Goal: Task Accomplishment & Management: Use online tool/utility

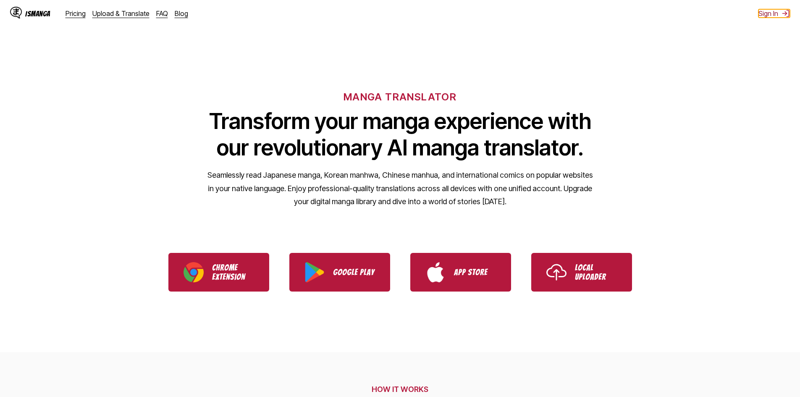
click at [763, 16] on button "Sign In" at bounding box center [773, 13] width 31 height 8
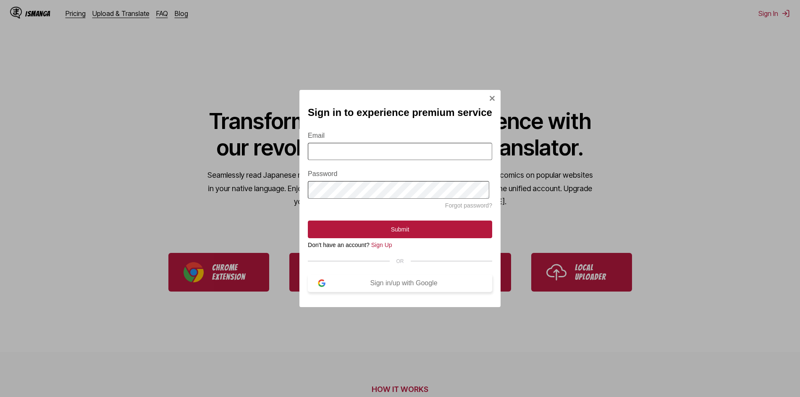
click at [393, 287] on div "Sign in/up with Google" at bounding box center [403, 283] width 157 height 8
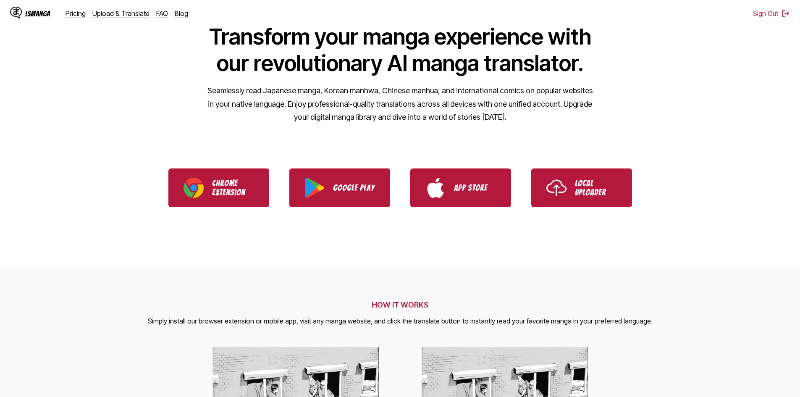
scroll to position [210, 0]
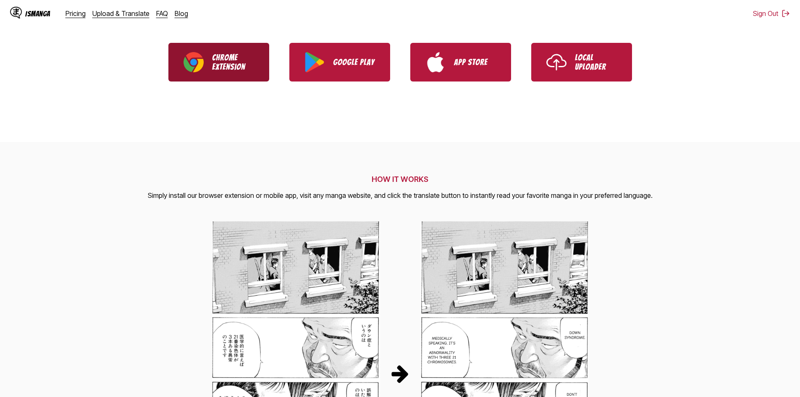
click at [209, 57] on link "Chrome Extension" at bounding box center [218, 62] width 101 height 39
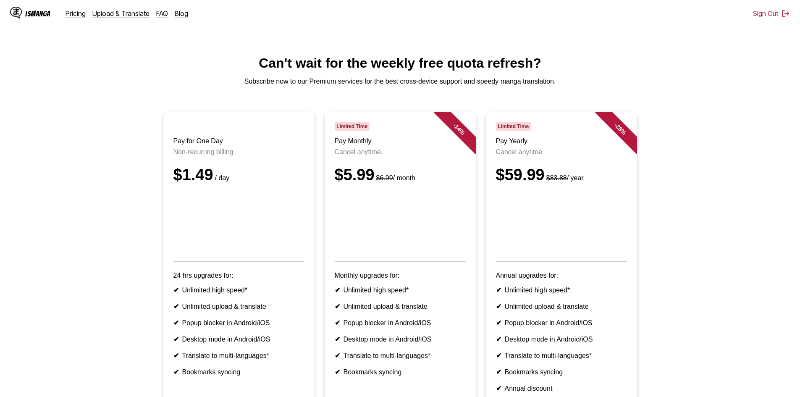
click at [33, 10] on div "IsManga" at bounding box center [37, 14] width 25 height 8
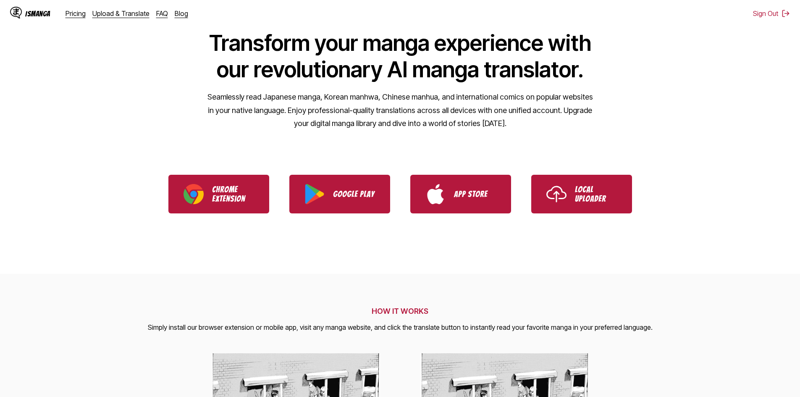
scroll to position [168, 0]
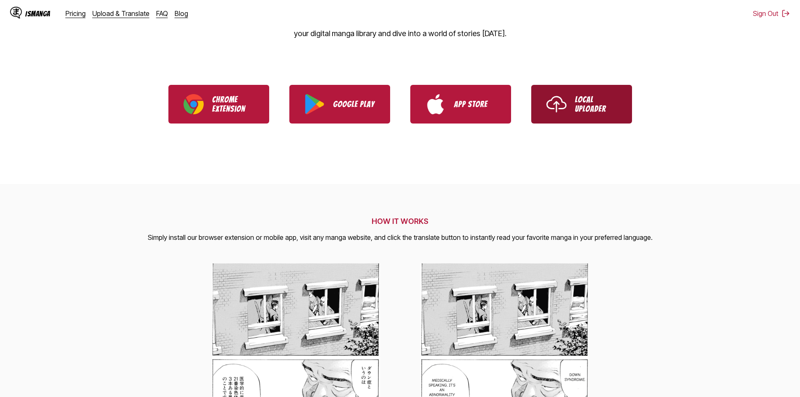
click at [567, 108] on link "Local Uploader" at bounding box center [581, 104] width 101 height 39
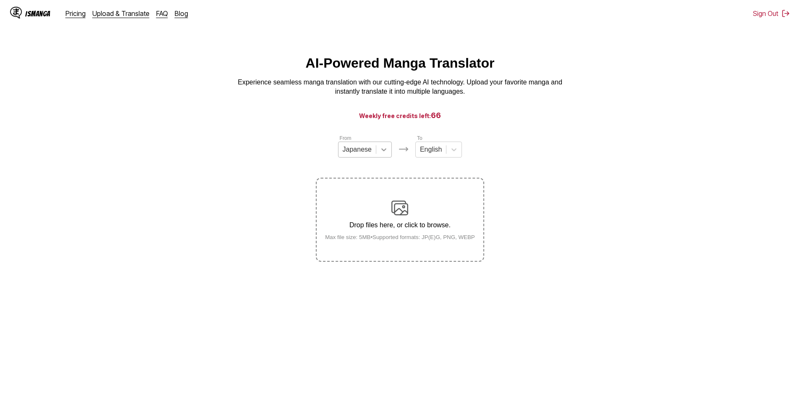
click at [383, 157] on div at bounding box center [383, 149] width 15 height 15
click at [363, 220] on div "English" at bounding box center [365, 212] width 54 height 14
click at [439, 156] on div "English" at bounding box center [427, 149] width 30 height 13
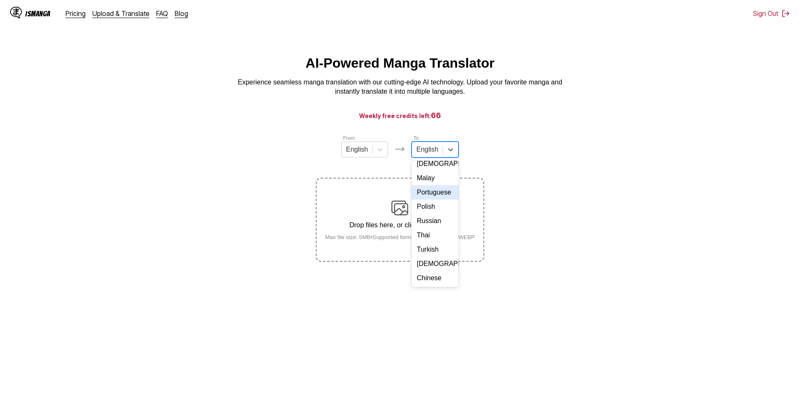
scroll to position [141, 0]
click at [432, 273] on div "Chinese" at bounding box center [434, 278] width 47 height 14
click at [432, 154] on div at bounding box center [427, 149] width 25 height 9
click at [431, 271] on div "Vietnamese" at bounding box center [435, 263] width 50 height 14
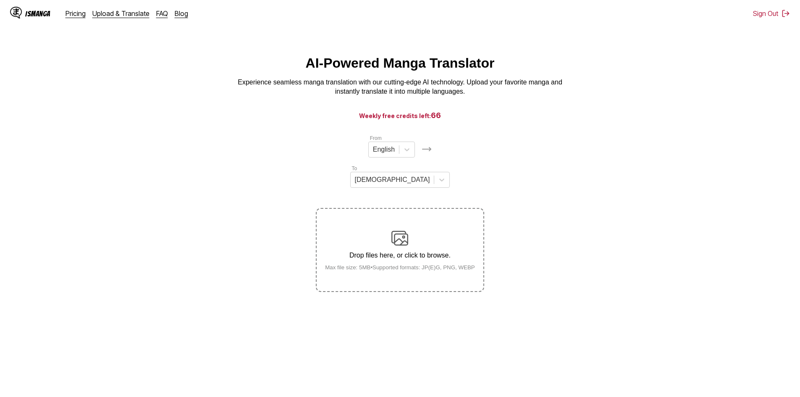
click at [390, 230] on div "Drop files here, or click to browse. Max file size: 5MB • Supported formats: JP…" at bounding box center [399, 250] width 163 height 41
click at [0, 0] on input "Drop files here, or click to browse. Max file size: 5MB • Supported formats: JP…" at bounding box center [0, 0] width 0 height 0
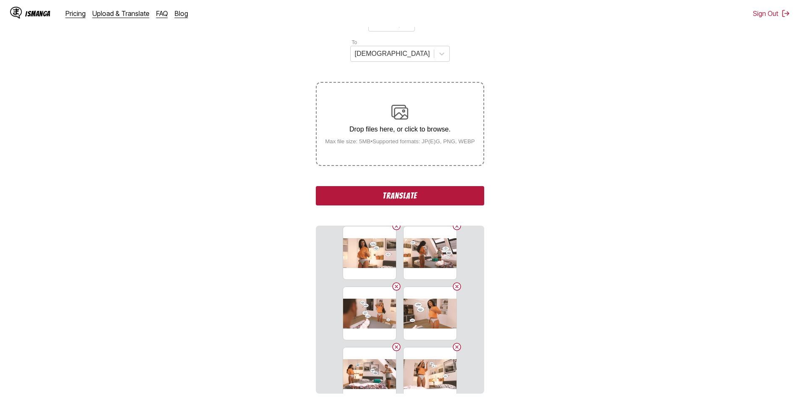
scroll to position [210, 0]
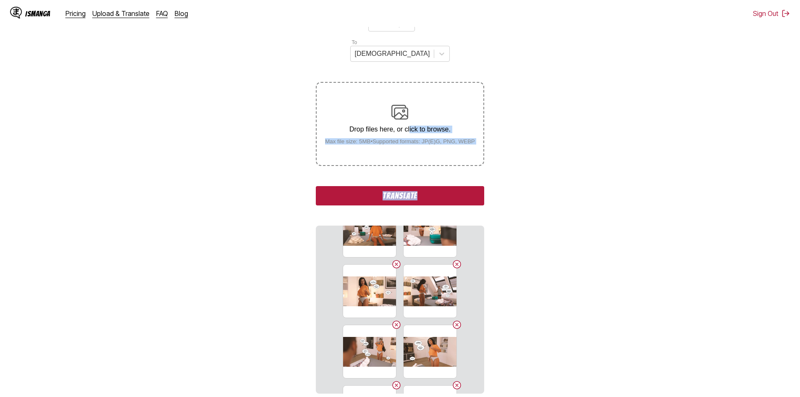
drag, startPoint x: 408, startPoint y: 101, endPoint x: 666, endPoint y: 180, distance: 269.8
click at [666, 180] on section "From English To Vietnamese Drop files here, or click to browse. Max file size: …" at bounding box center [400, 200] width 786 height 385
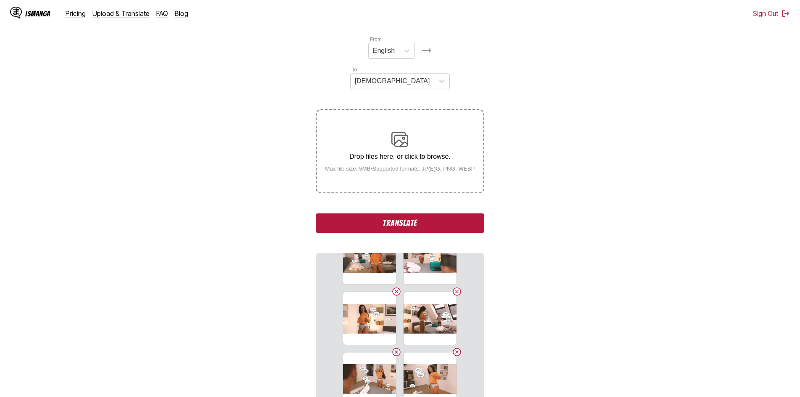
scroll to position [84, 0]
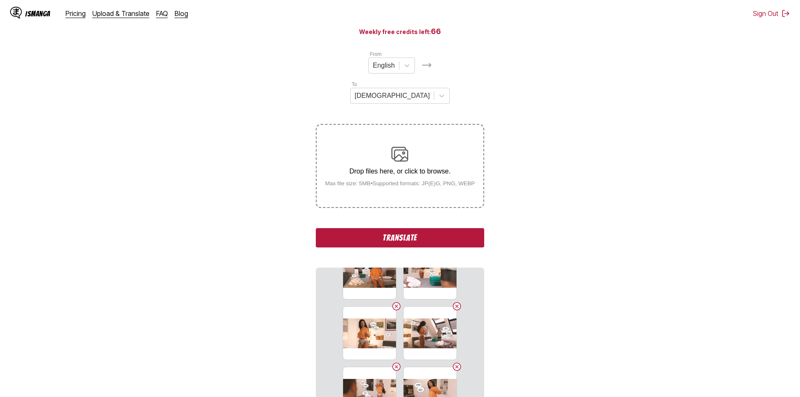
click at [406, 228] on button "Translate" at bounding box center [400, 237] width 168 height 19
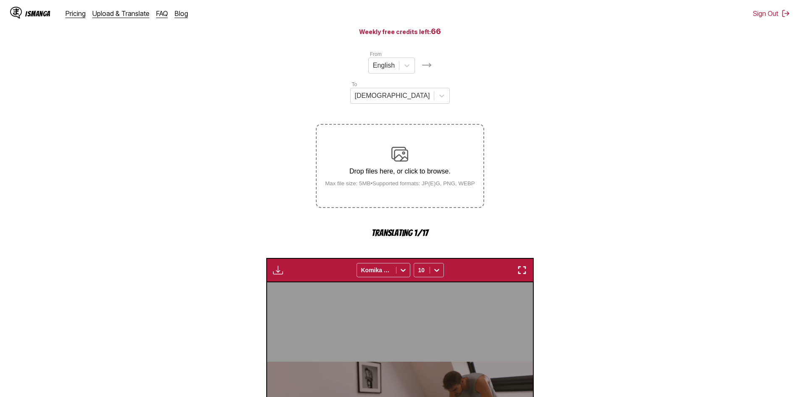
scroll to position [248, 0]
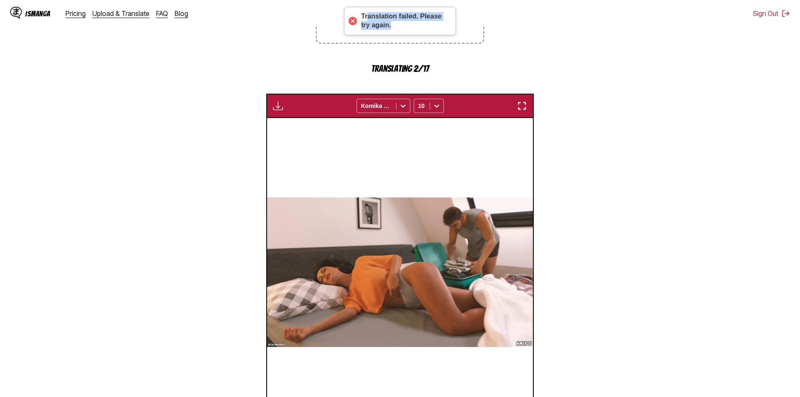
drag, startPoint x: 368, startPoint y: 17, endPoint x: 454, endPoint y: 26, distance: 86.5
click at [454, 26] on div "Translation failed. Please try again." at bounding box center [400, 21] width 112 height 29
click at [610, 202] on section "From English To Vietnamese Drop files here, or click to browse. Max file size: …" at bounding box center [400, 168] width 786 height 564
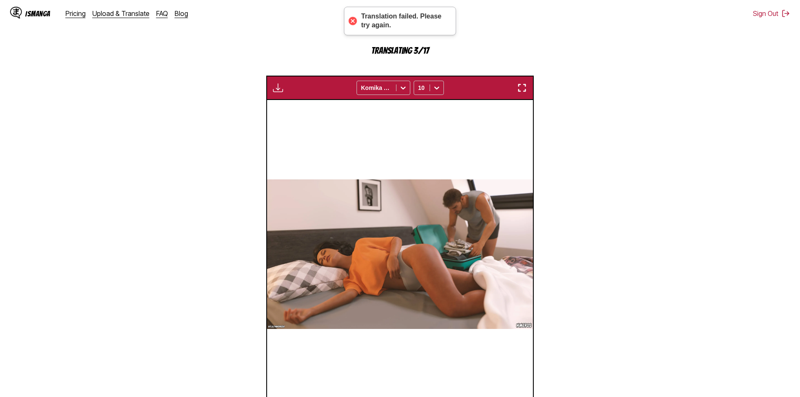
scroll to position [350, 0]
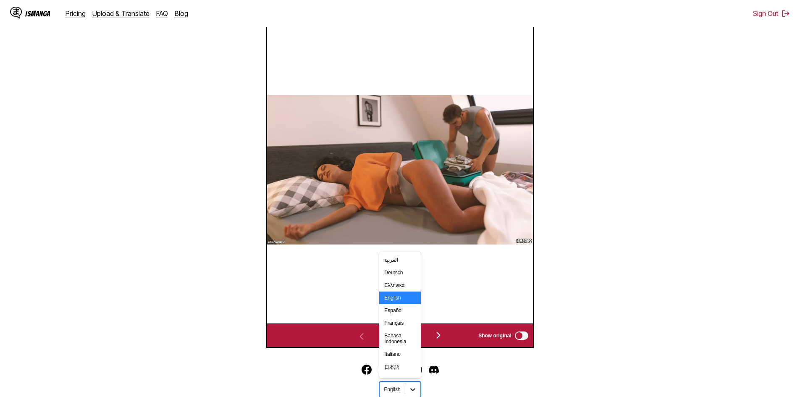
click at [412, 385] on icon at bounding box center [412, 389] width 8 height 8
click at [403, 336] on div "Tiếng Việt" at bounding box center [399, 342] width 41 height 13
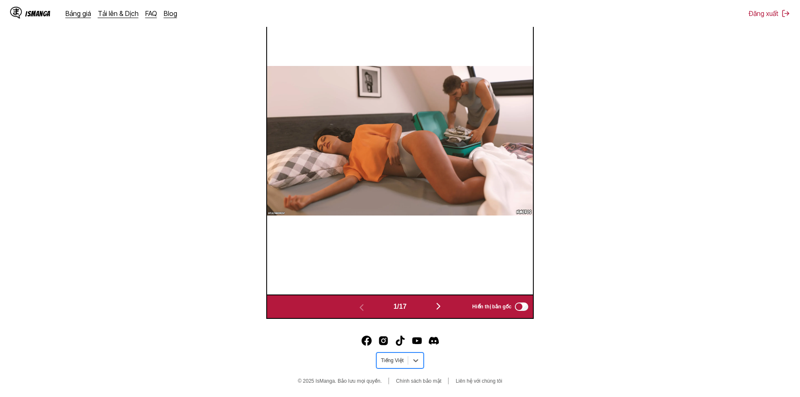
scroll to position [99, 0]
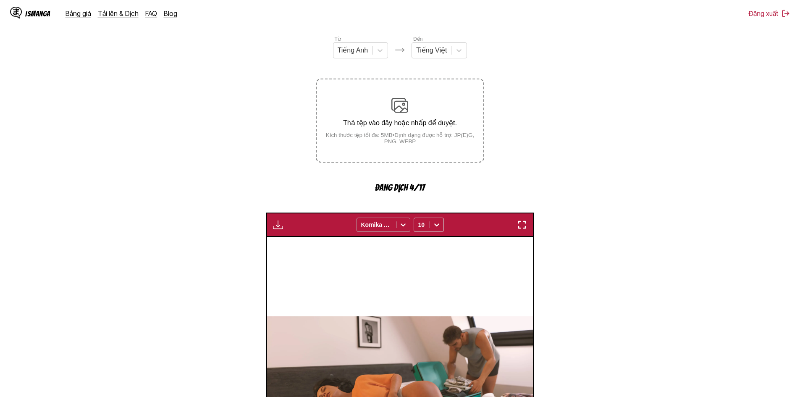
click at [383, 223] on div at bounding box center [376, 224] width 31 height 8
click at [434, 226] on icon at bounding box center [436, 224] width 8 height 8
click at [523, 225] on img "button" at bounding box center [522, 225] width 10 height 10
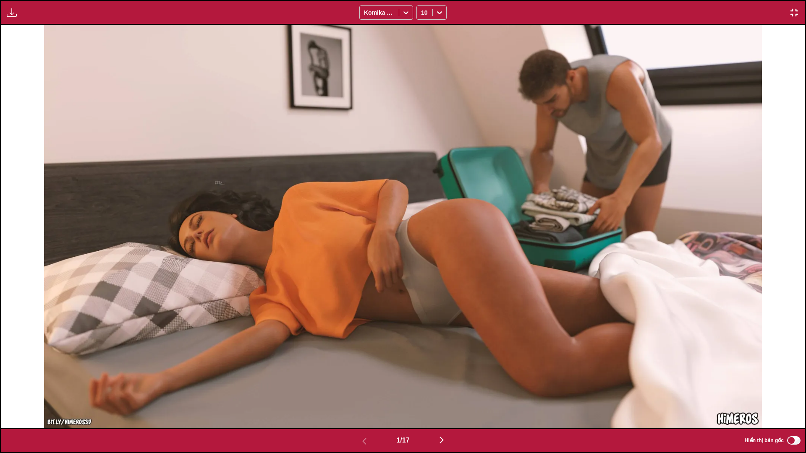
scroll to position [0, 804]
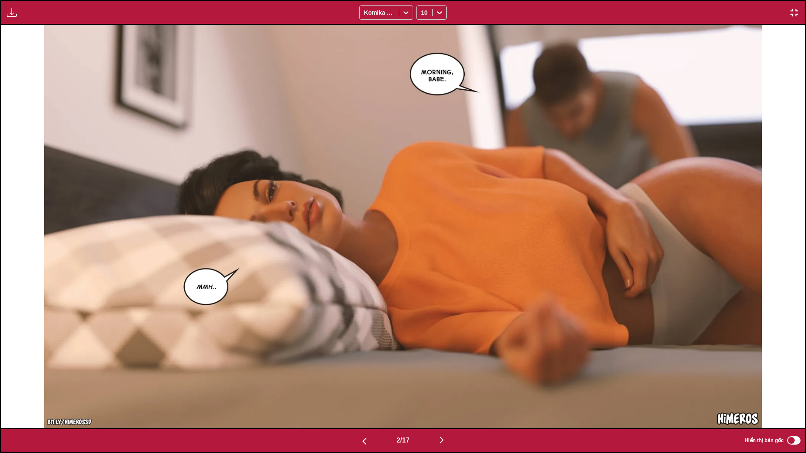
click at [793, 13] on img "button" at bounding box center [794, 13] width 10 height 10
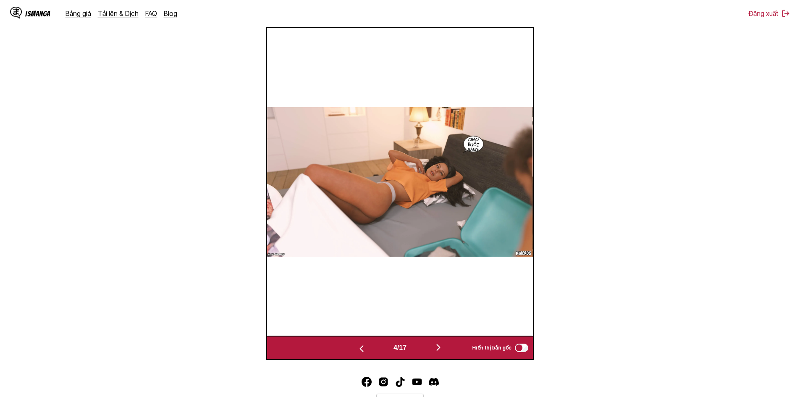
scroll to position [0, 797]
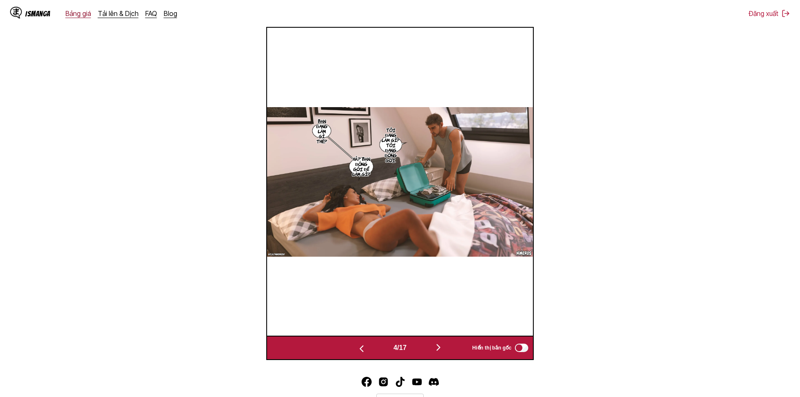
click at [73, 13] on link "Bảng giá" at bounding box center [78, 13] width 26 height 8
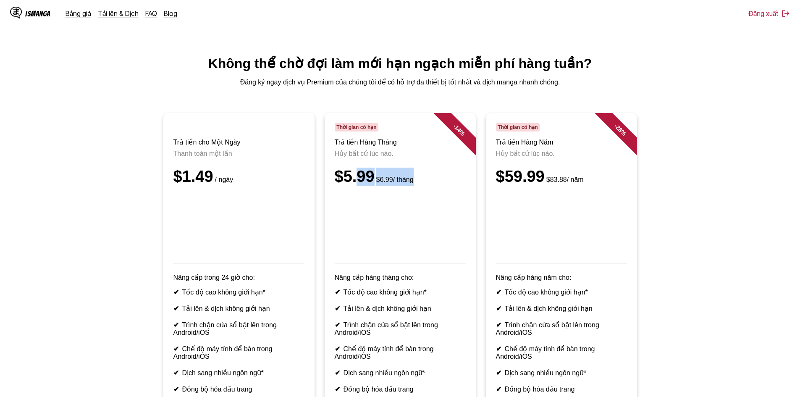
drag, startPoint x: 417, startPoint y: 184, endPoint x: 357, endPoint y: 190, distance: 59.9
click at [357, 186] on div "$5.99 $6.99 / tháng" at bounding box center [400, 176] width 131 height 18
drag, startPoint x: 199, startPoint y: 144, endPoint x: 272, endPoint y: 161, distance: 75.3
click at [272, 161] on header "Trả tiền cho Một Ngày Thanh toán một lần $1.49 / ngày" at bounding box center [238, 193] width 131 height 140
click at [272, 157] on p "Thanh toán một lần" at bounding box center [238, 153] width 131 height 8
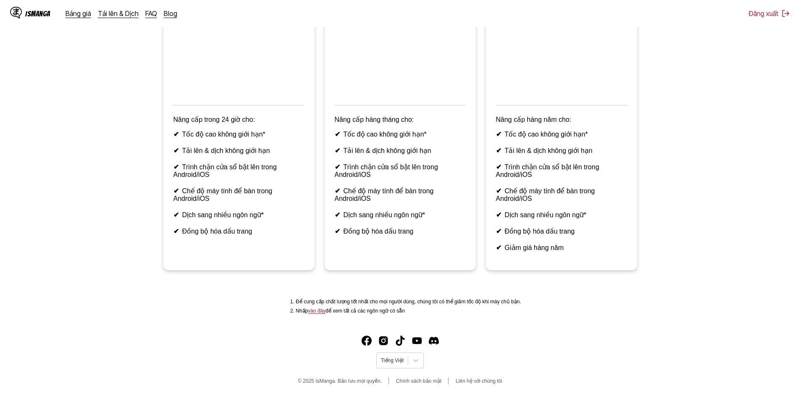
scroll to position [9, 0]
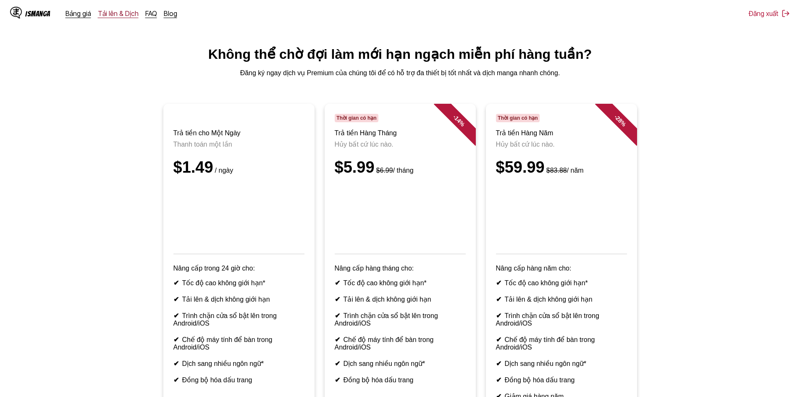
click at [131, 11] on link "Tải lên & Dịch" at bounding box center [118, 13] width 41 height 8
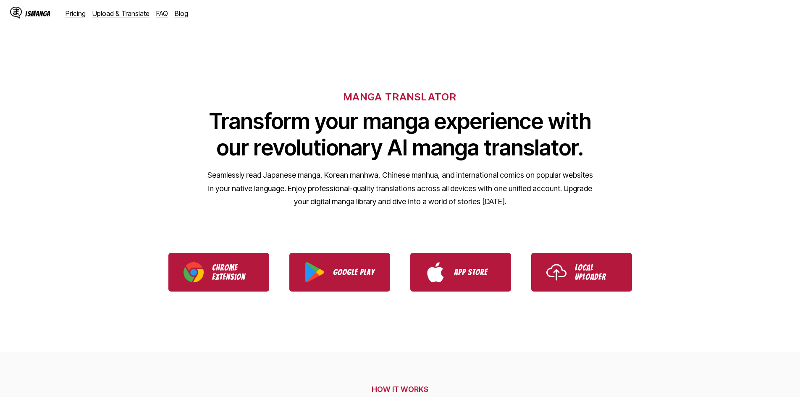
scroll to position [210, 0]
